Goal: Transaction & Acquisition: Purchase product/service

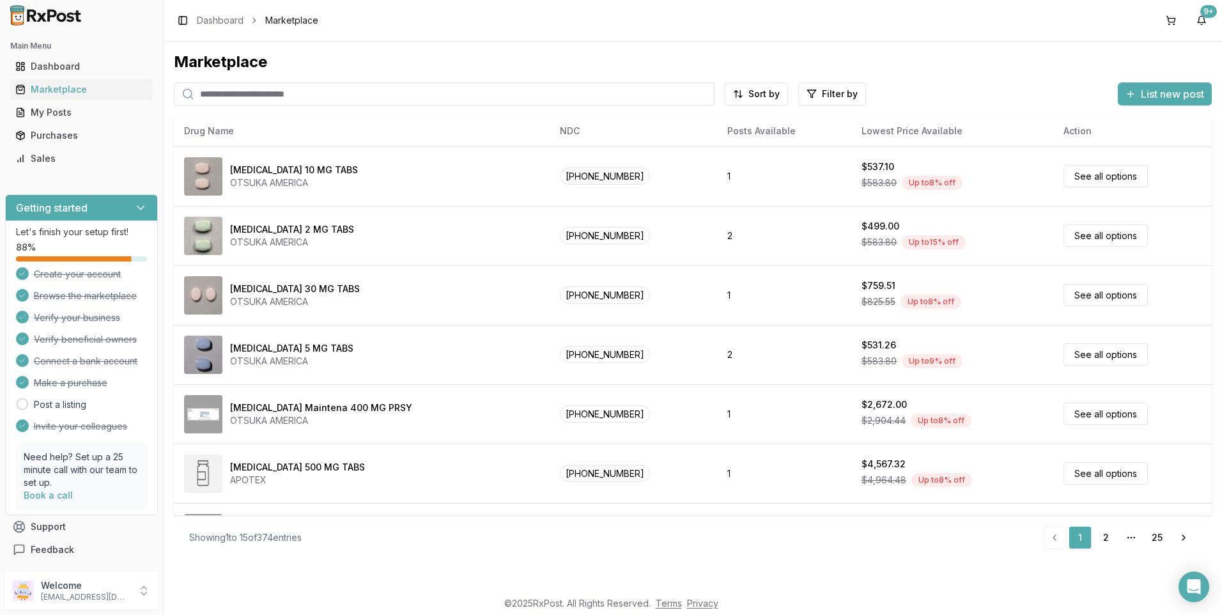
click at [237, 88] on input "search" at bounding box center [444, 93] width 541 height 23
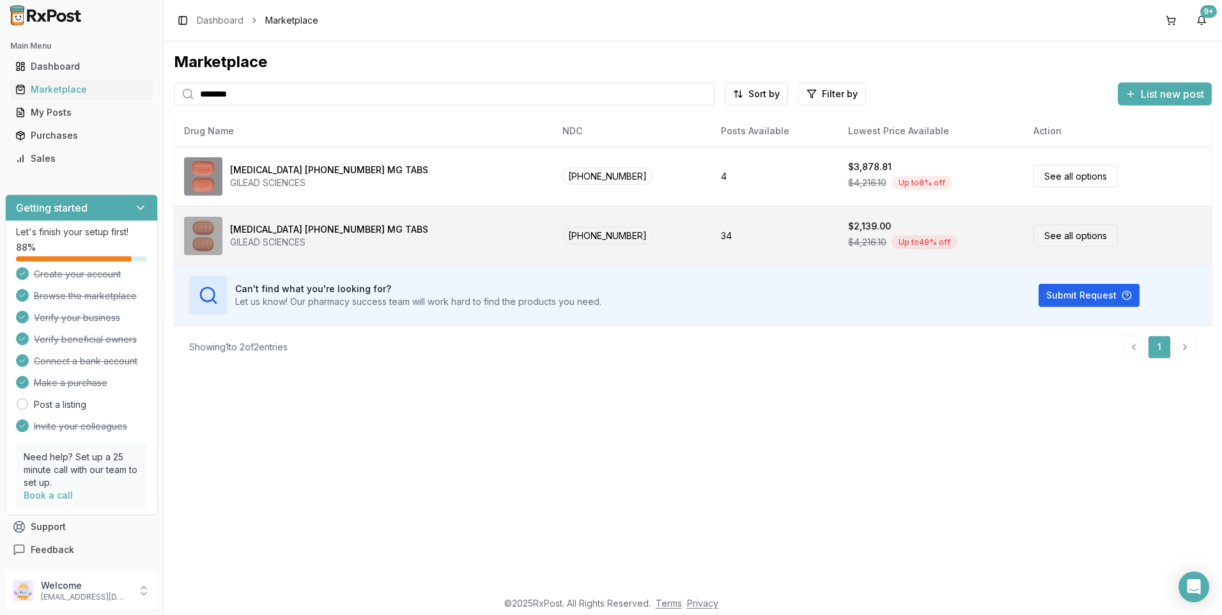
type input "********"
click at [284, 231] on div "[MEDICAL_DATA] [PHONE_NUMBER] MG TABS" at bounding box center [329, 229] width 198 height 13
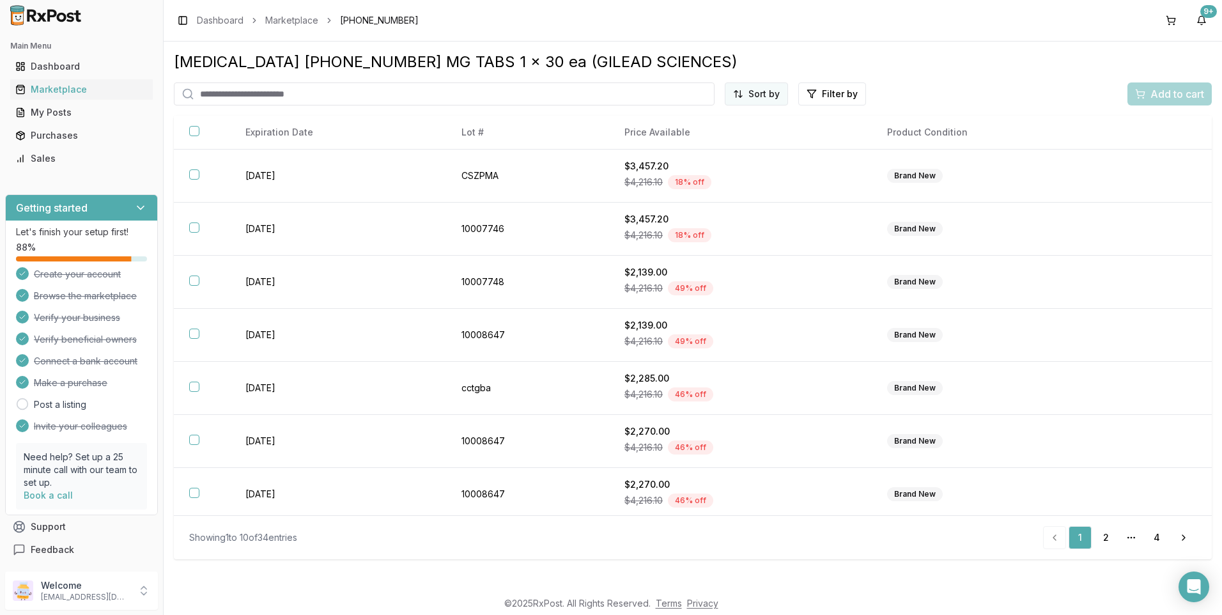
click at [756, 92] on html "Main Menu Dashboard Marketplace My Posts Purchases Sales Getting started Let's …" at bounding box center [611, 307] width 1222 height 615
click at [697, 141] on div "Price (Low to High)" at bounding box center [725, 142] width 121 height 20
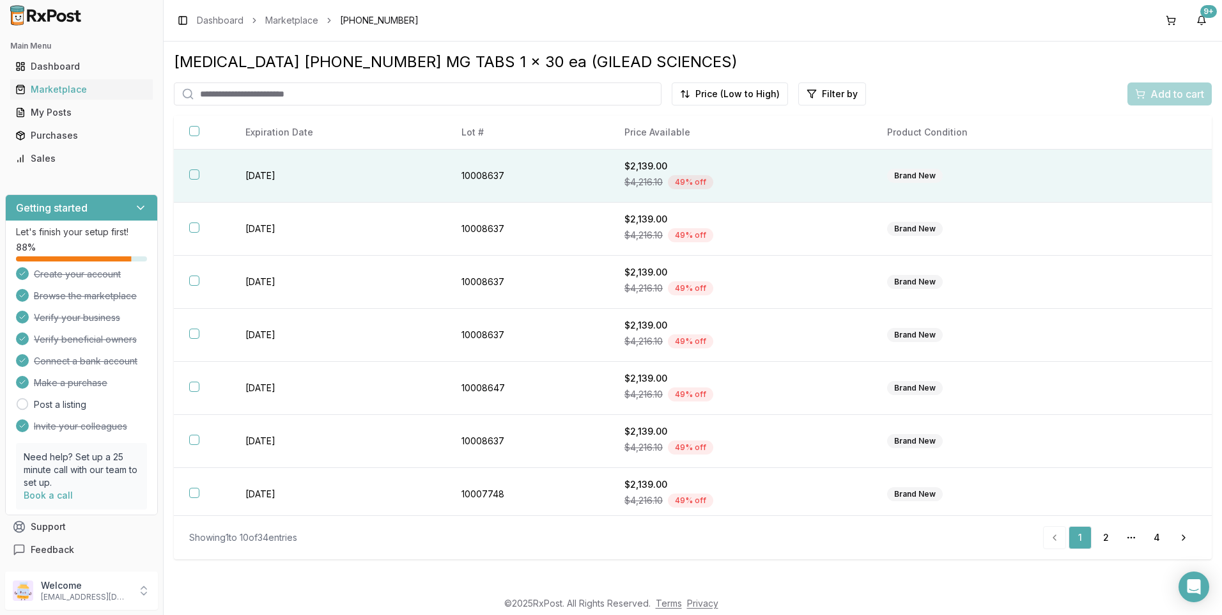
click at [191, 175] on button "button" at bounding box center [194, 174] width 10 height 10
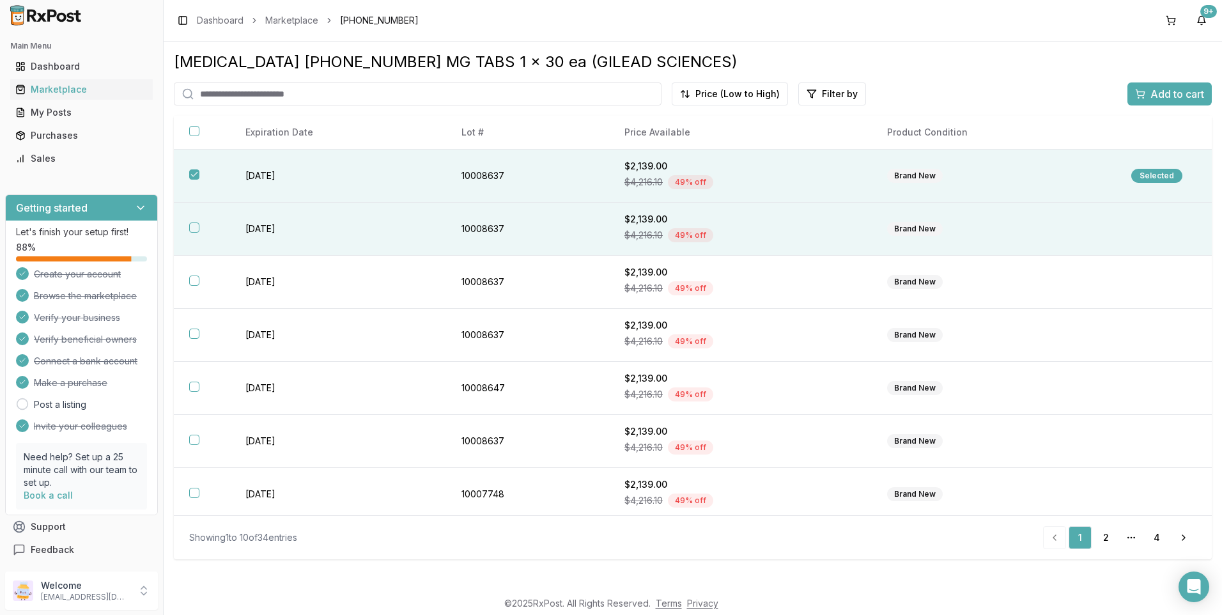
click at [196, 223] on button "button" at bounding box center [194, 227] width 10 height 10
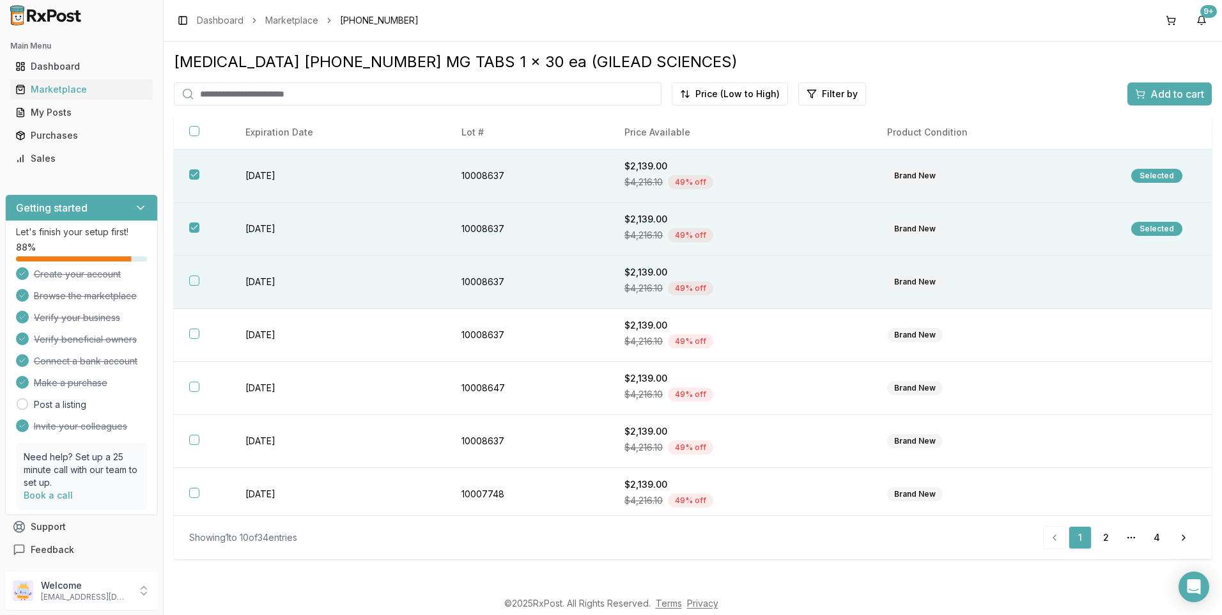
click at [194, 279] on button "button" at bounding box center [194, 281] width 10 height 10
click at [1175, 90] on span "Add to cart" at bounding box center [1178, 93] width 54 height 15
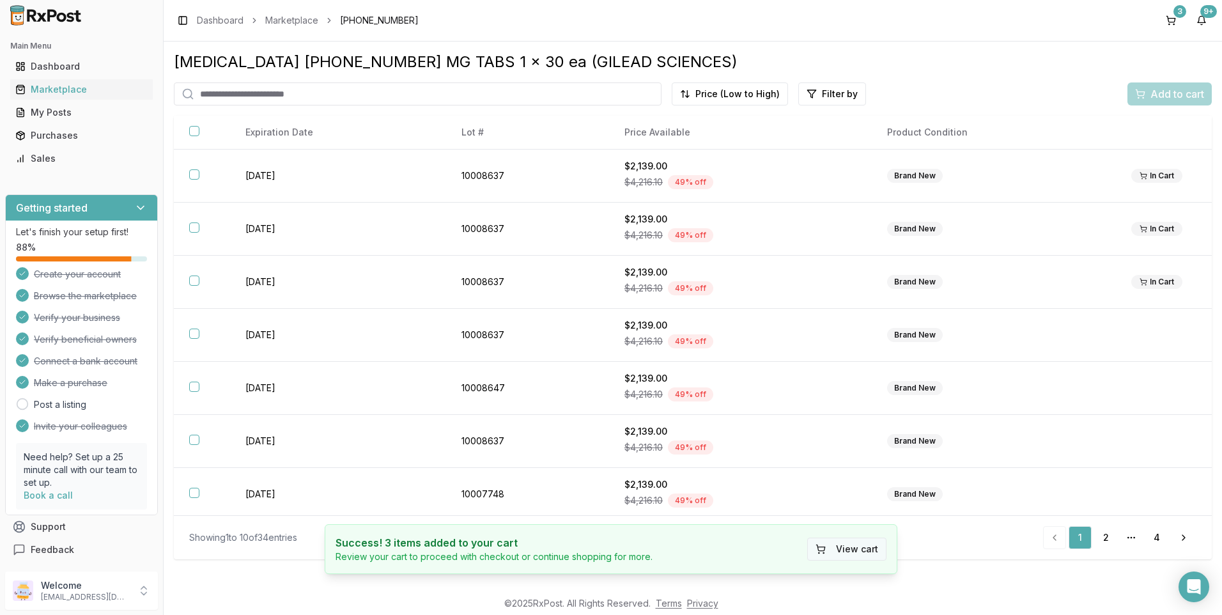
click at [839, 545] on button "View cart" at bounding box center [846, 549] width 79 height 23
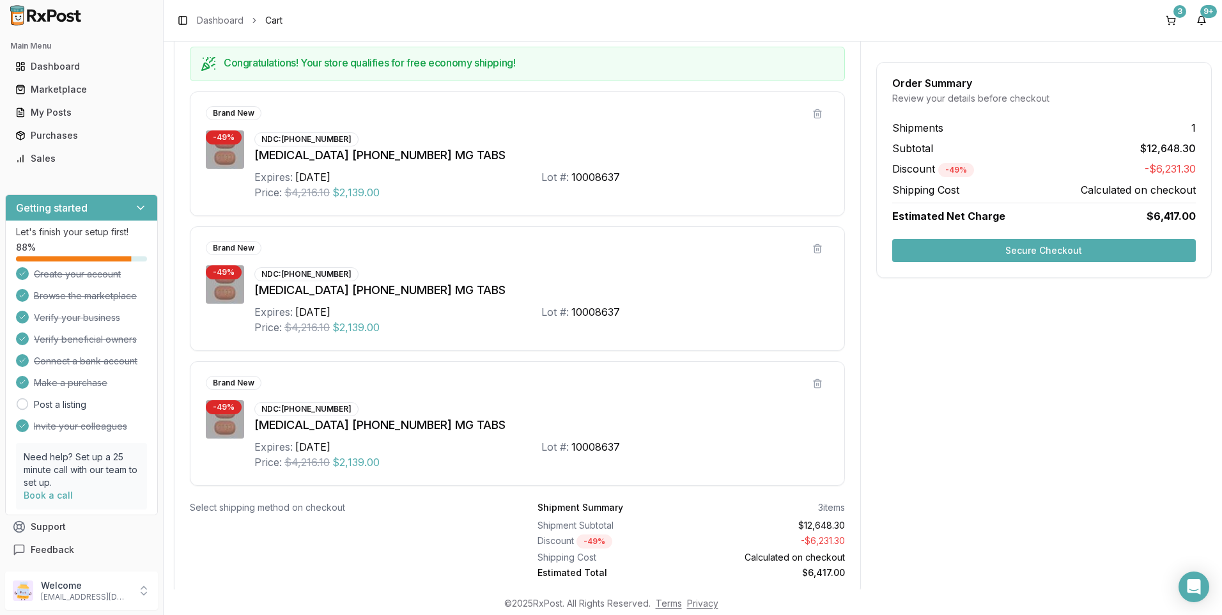
scroll to position [199, 0]
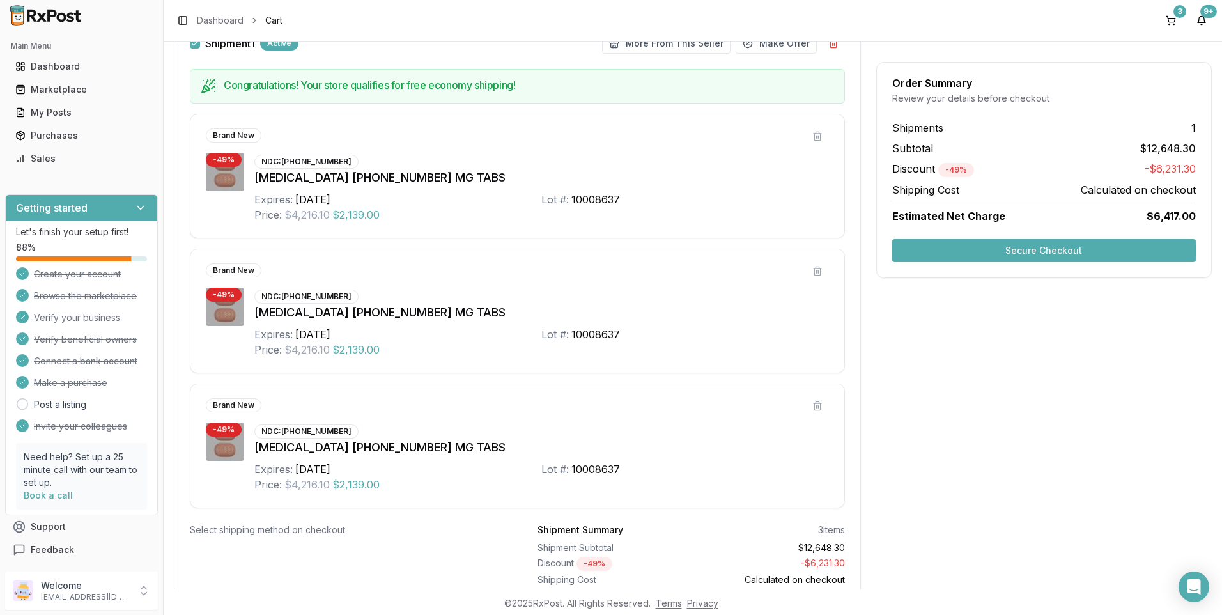
click at [1091, 251] on button "Secure Checkout" at bounding box center [1045, 250] width 304 height 23
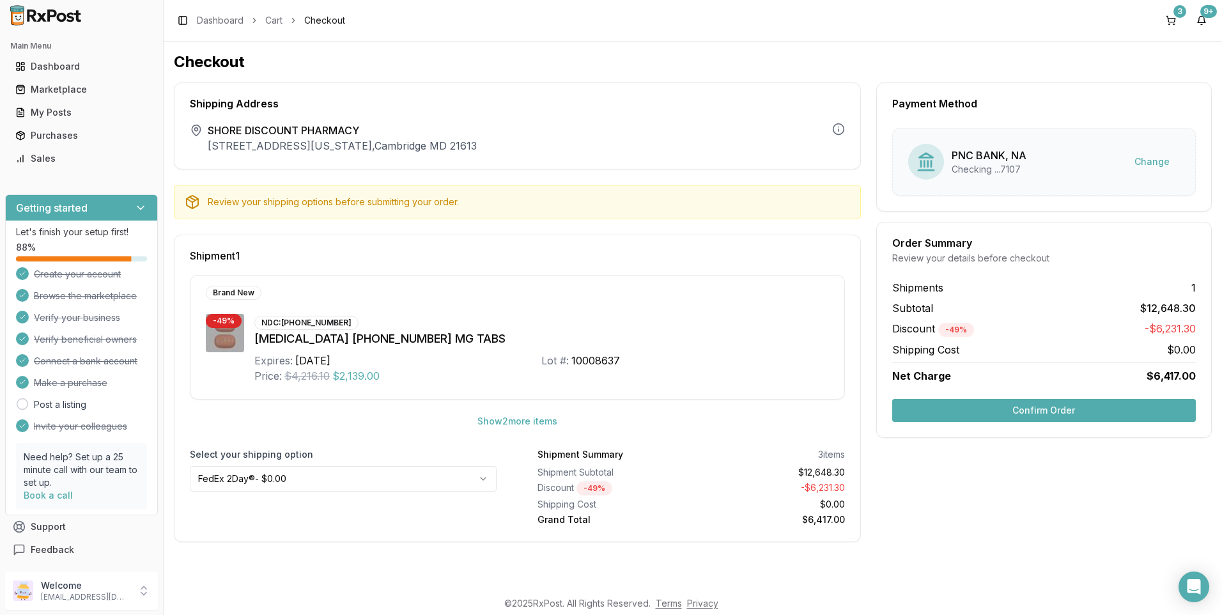
click at [481, 478] on html "Main Menu Dashboard Marketplace My Posts Purchases Sales Getting started Let's …" at bounding box center [611, 307] width 1222 height 615
click at [1086, 406] on button "Confirm Order" at bounding box center [1045, 410] width 304 height 23
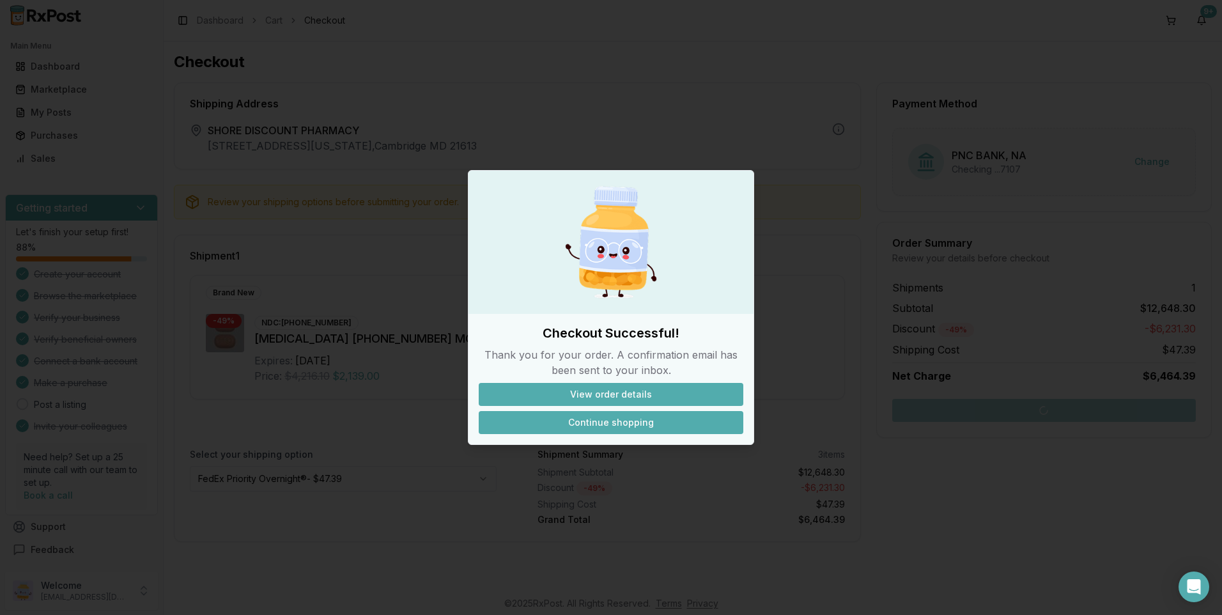
click at [639, 420] on button "Continue shopping" at bounding box center [611, 422] width 265 height 23
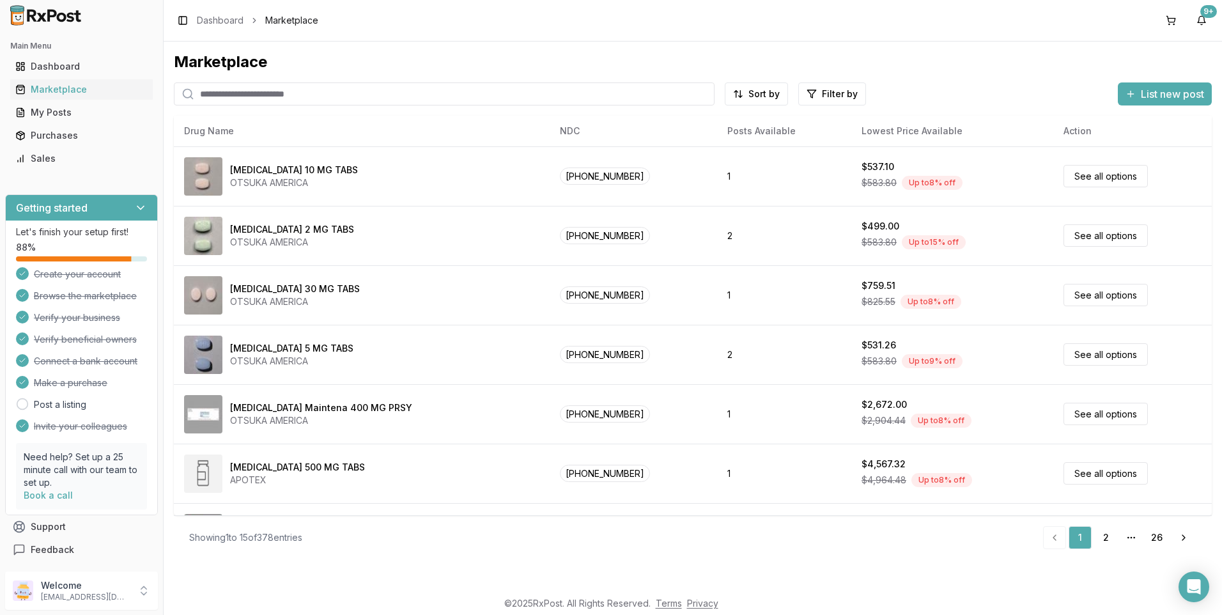
click at [244, 89] on input "search" at bounding box center [444, 93] width 541 height 23
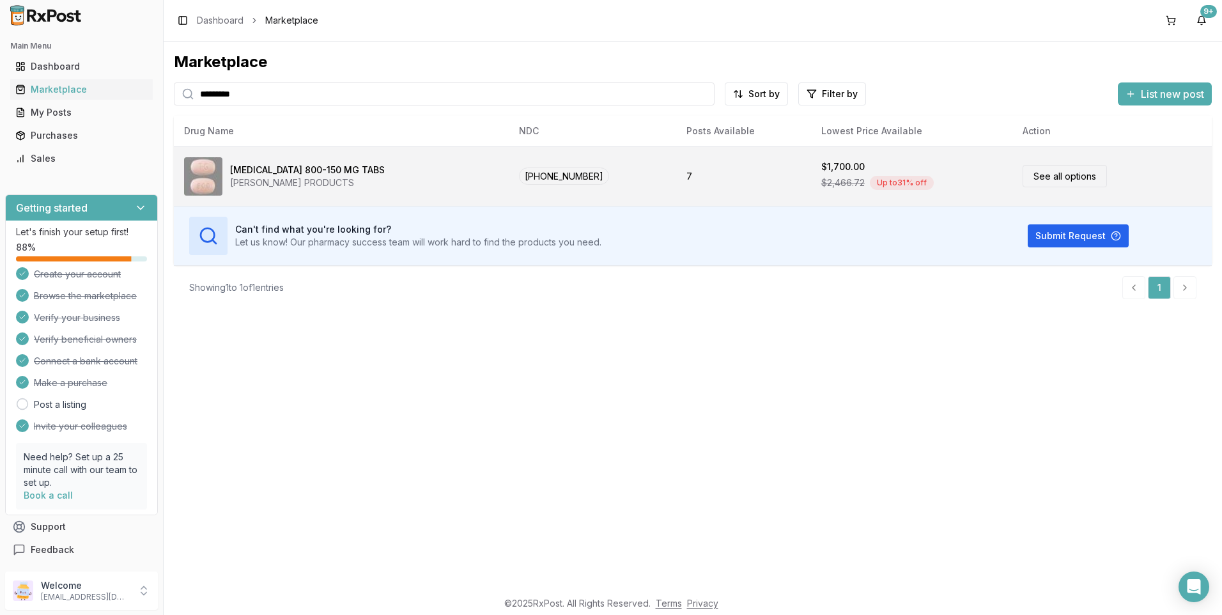
type input "*********"
click at [1059, 175] on link "See all options" at bounding box center [1065, 176] width 84 height 22
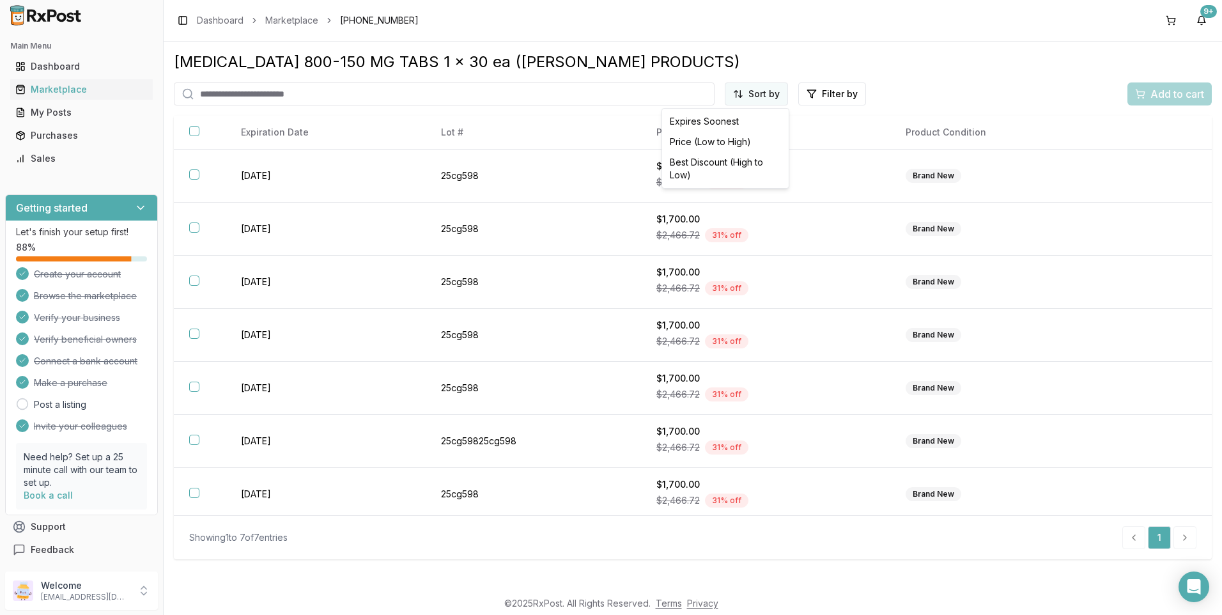
click at [752, 95] on html "Main Menu Dashboard Marketplace My Posts Purchases Sales Getting started Let's …" at bounding box center [611, 307] width 1222 height 615
click at [689, 139] on div "Price (Low to High)" at bounding box center [725, 142] width 121 height 20
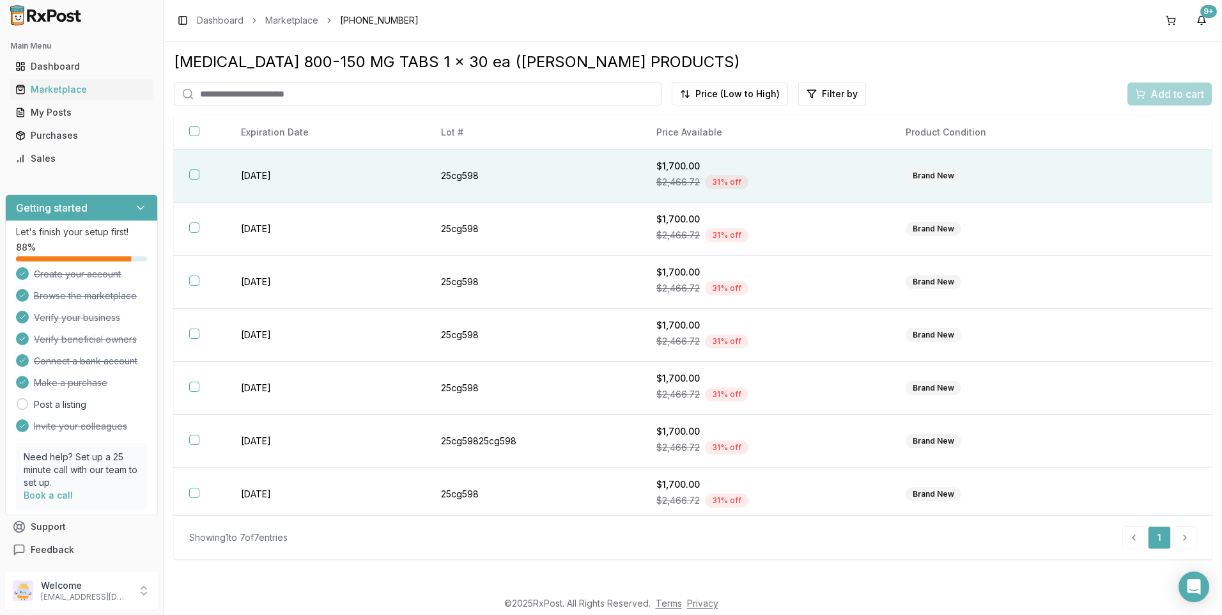
click at [196, 172] on button "button" at bounding box center [194, 174] width 10 height 10
click at [1179, 89] on span "Add to cart" at bounding box center [1178, 93] width 54 height 15
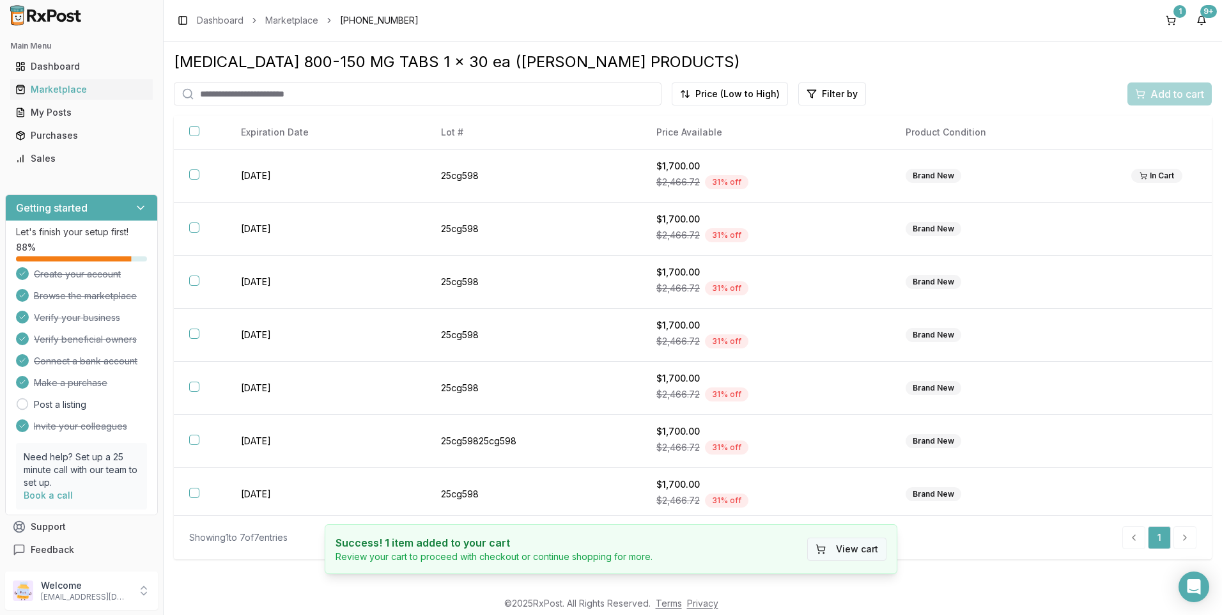
click at [847, 550] on button "View cart" at bounding box center [846, 549] width 79 height 23
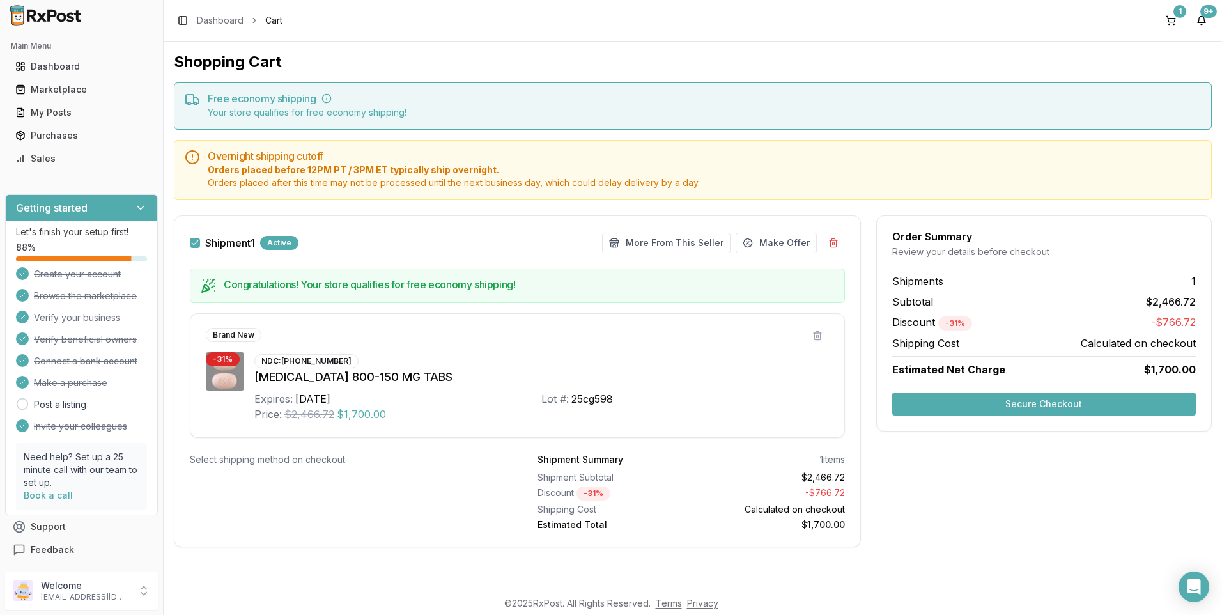
click at [1047, 406] on button "Secure Checkout" at bounding box center [1045, 404] width 304 height 23
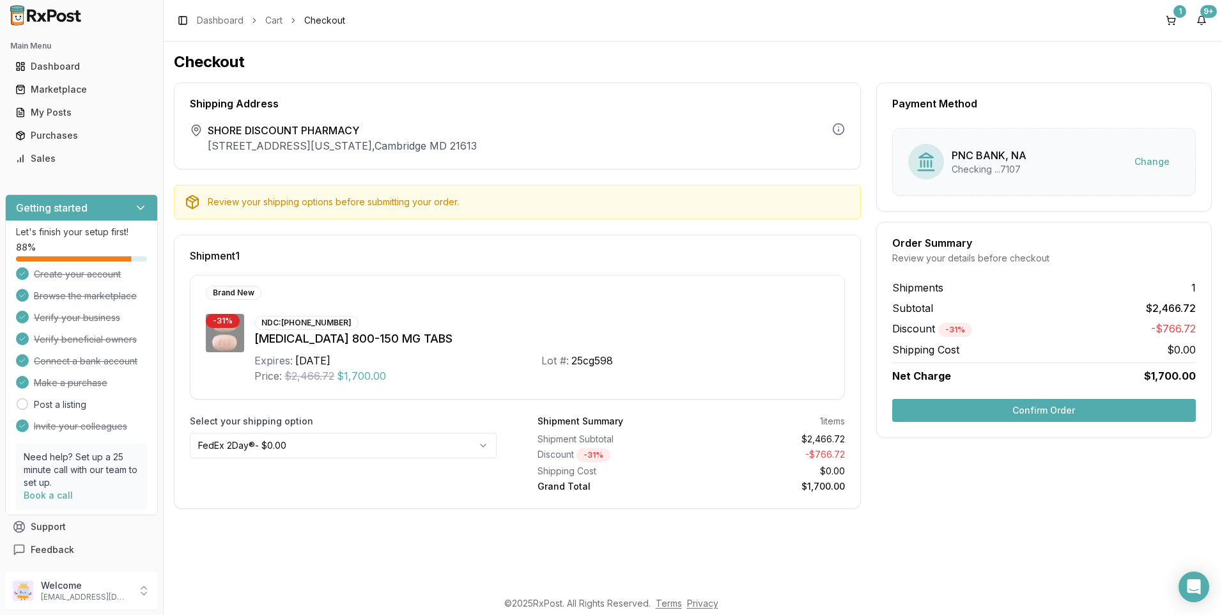
click at [486, 441] on html "Main Menu Dashboard Marketplace My Posts Purchases Sales Getting started Let's …" at bounding box center [611, 307] width 1222 height 615
click at [1029, 405] on button "Confirm Order" at bounding box center [1045, 410] width 304 height 23
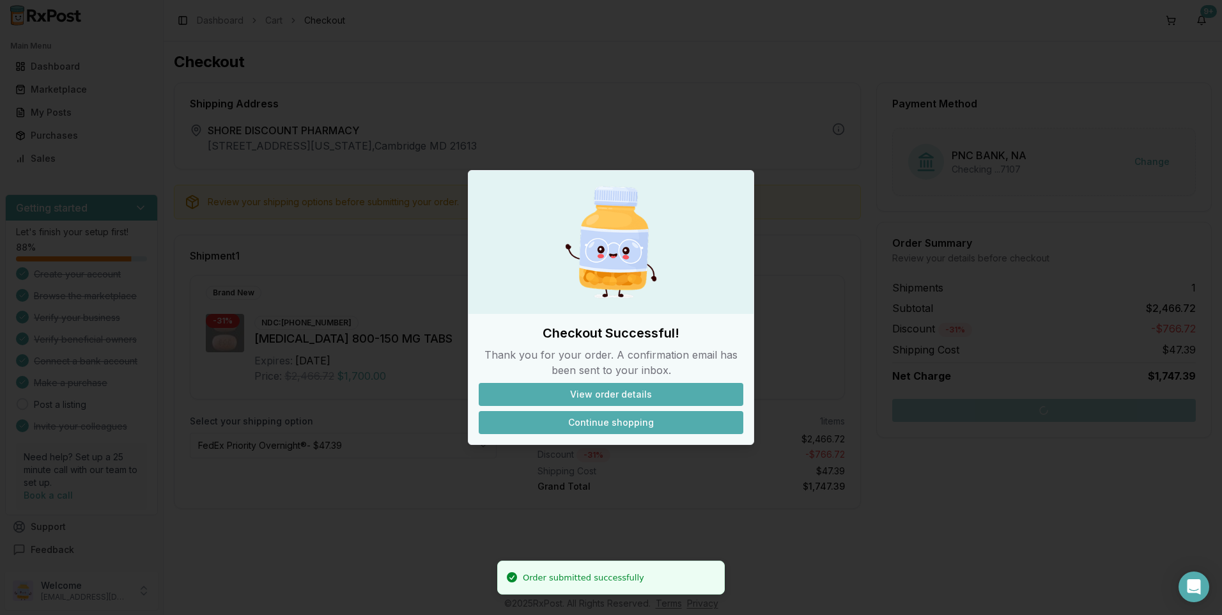
click at [633, 414] on button "Continue shopping" at bounding box center [611, 422] width 265 height 23
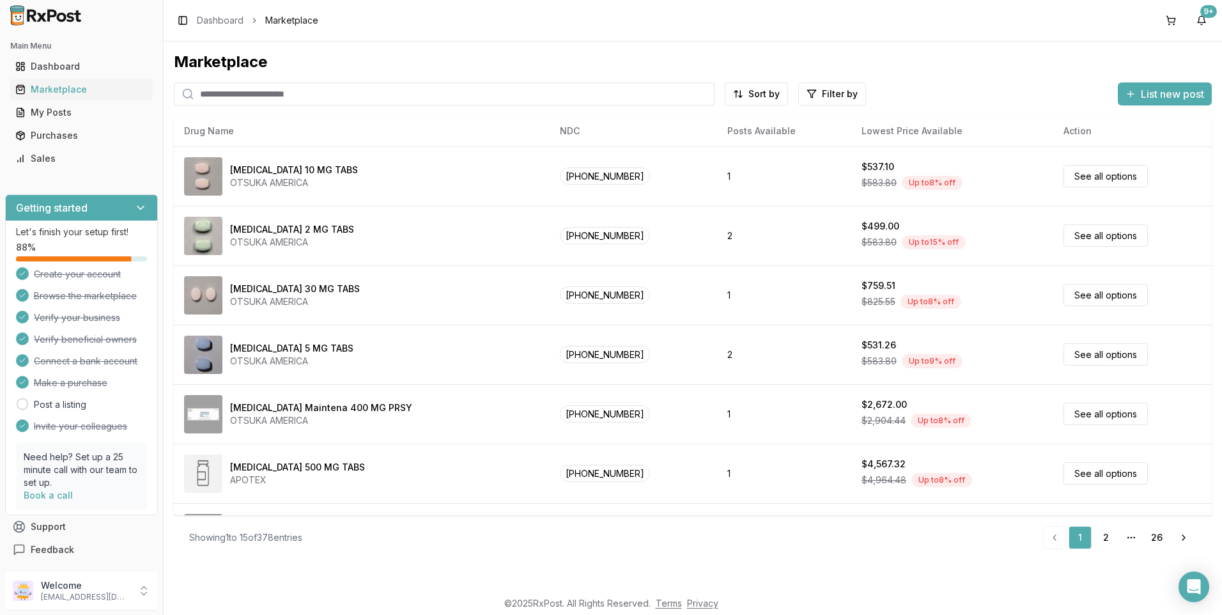
click at [207, 86] on input "search" at bounding box center [444, 93] width 541 height 23
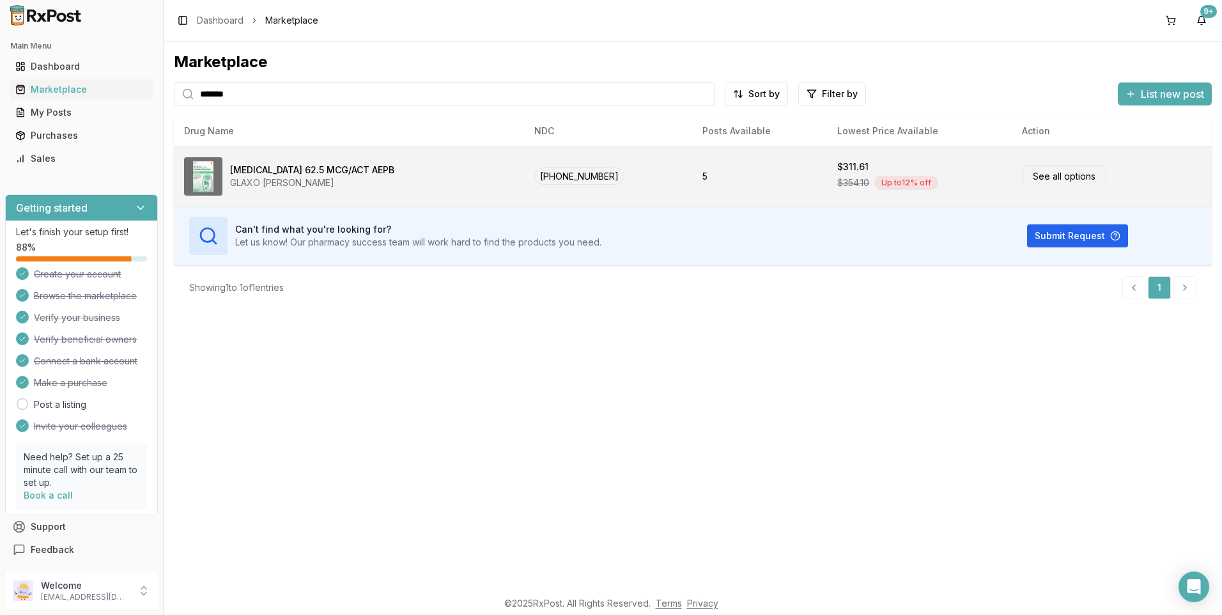
type input "*******"
click at [1043, 177] on link "See all options" at bounding box center [1064, 176] width 84 height 22
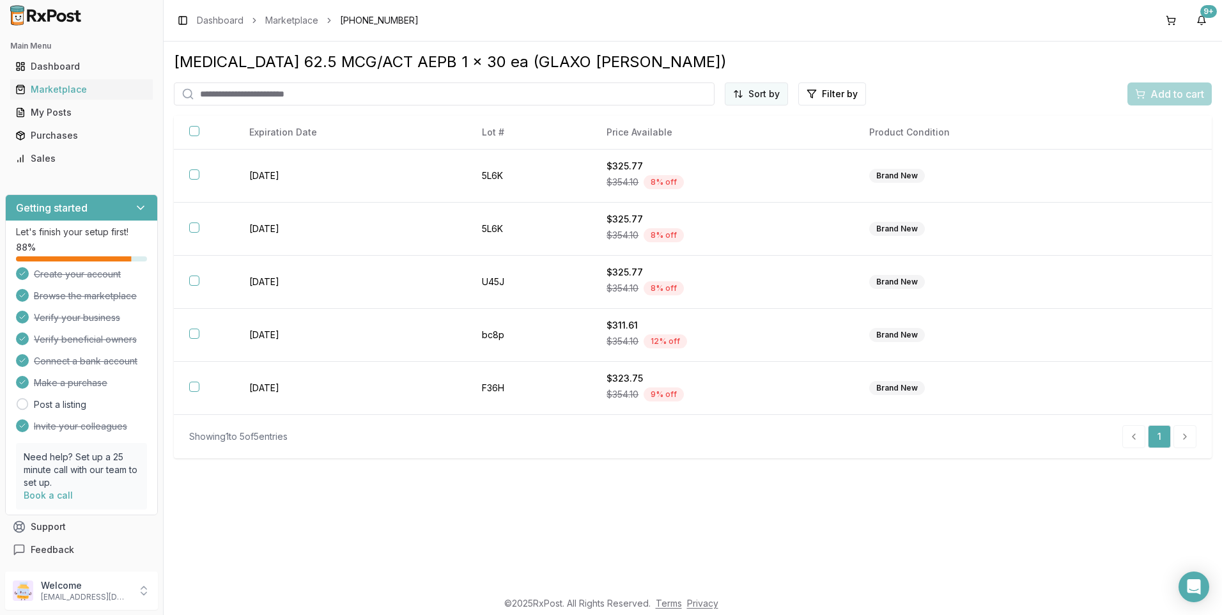
click at [765, 95] on html "Main Menu Dashboard Marketplace My Posts Purchases Sales Getting started Let's …" at bounding box center [611, 307] width 1222 height 615
click at [706, 140] on div "Price (Low to High)" at bounding box center [725, 142] width 121 height 20
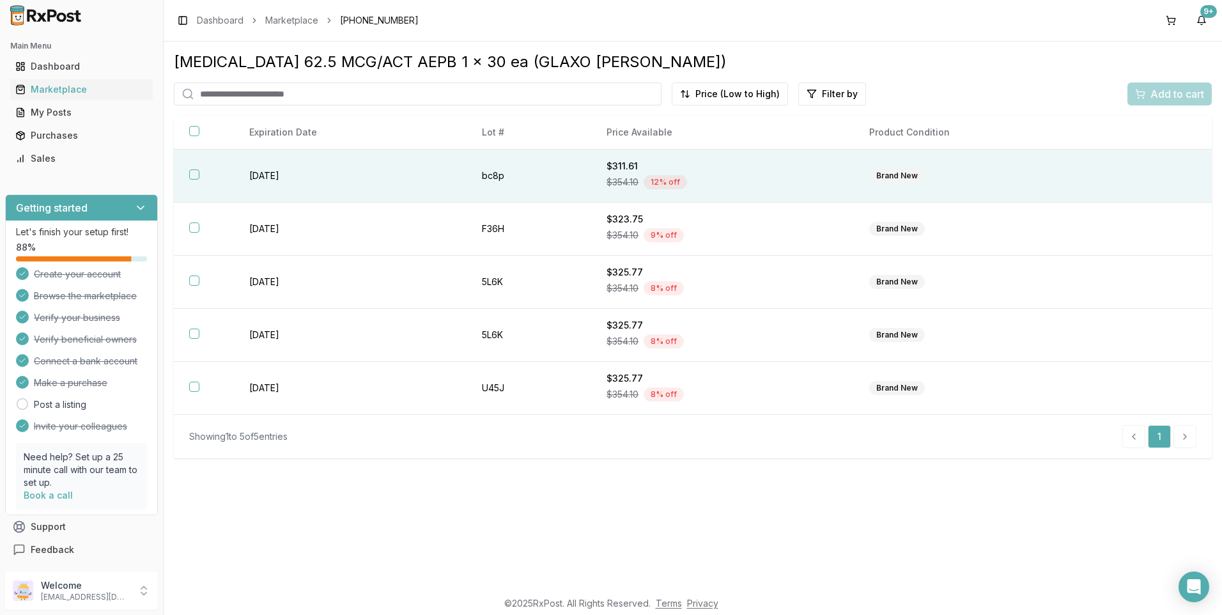
click at [192, 174] on button "button" at bounding box center [194, 174] width 10 height 10
click at [1174, 100] on span "Add to cart" at bounding box center [1178, 93] width 54 height 15
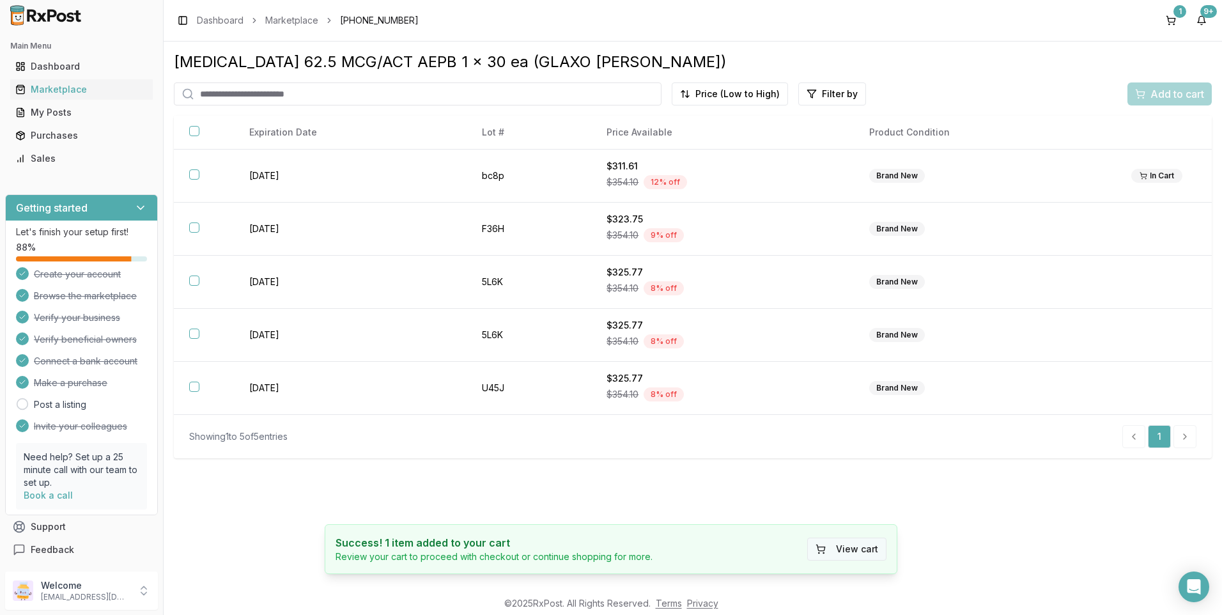
click at [852, 550] on button "View cart" at bounding box center [846, 549] width 79 height 23
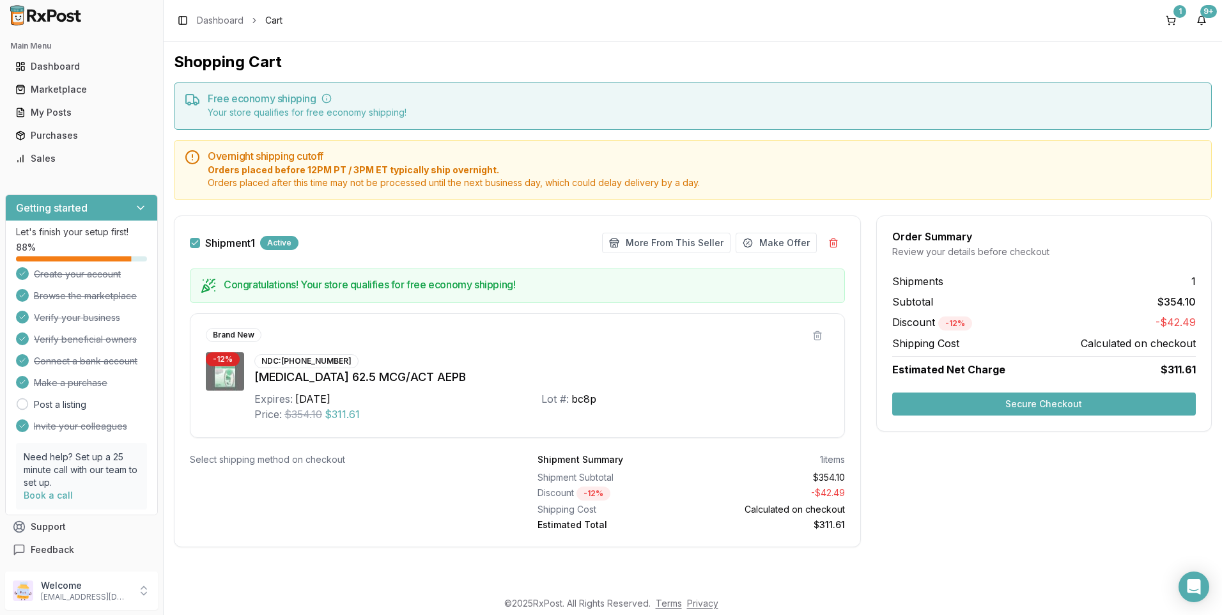
click at [1119, 398] on button "Secure Checkout" at bounding box center [1045, 404] width 304 height 23
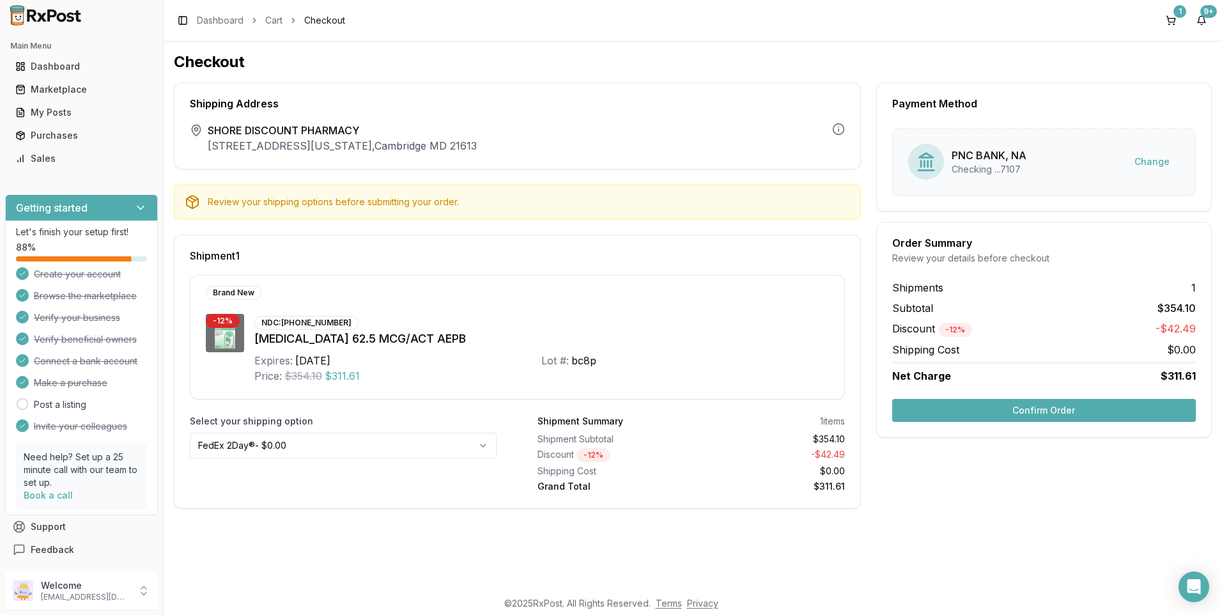
click at [1086, 412] on button "Confirm Order" at bounding box center [1045, 410] width 304 height 23
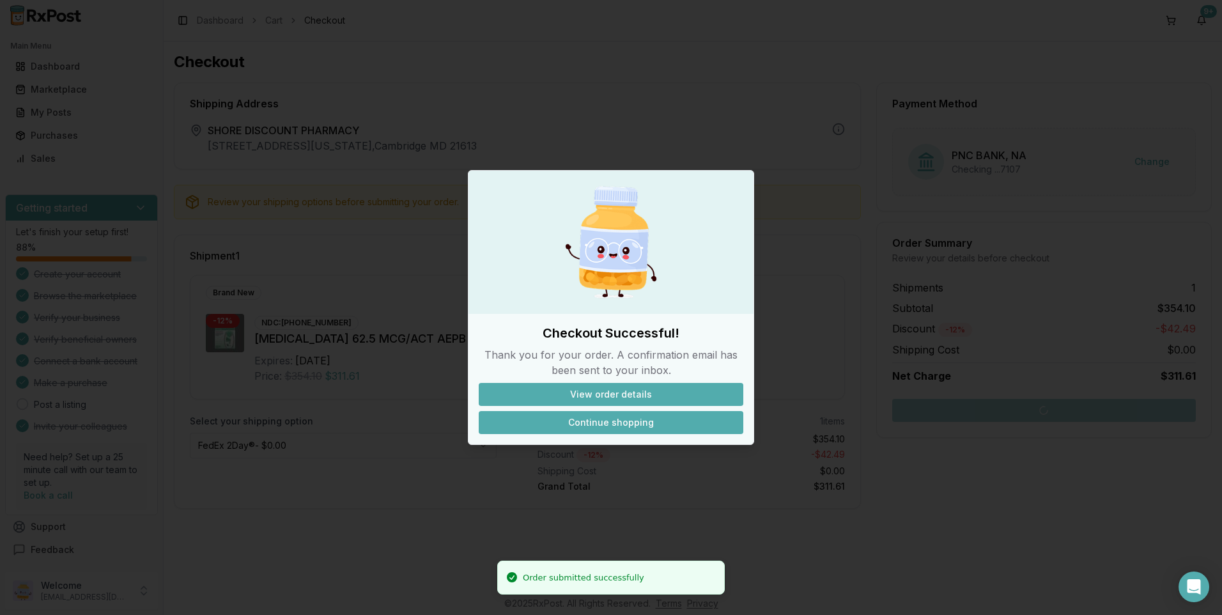
click at [614, 418] on button "Continue shopping" at bounding box center [611, 422] width 265 height 23
